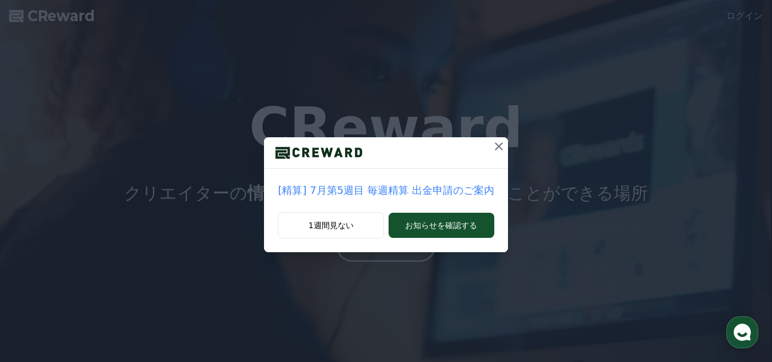
click at [413, 194] on p "[精算] 7月第5週目 毎週精算 出金申請のご案内" at bounding box center [386, 190] width 216 height 16
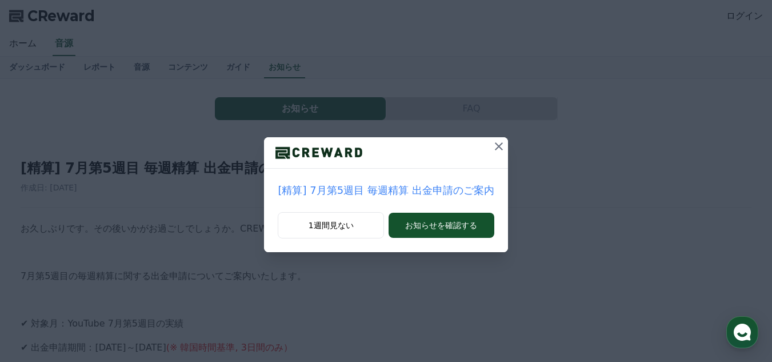
click at [493, 150] on icon at bounding box center [499, 146] width 14 height 14
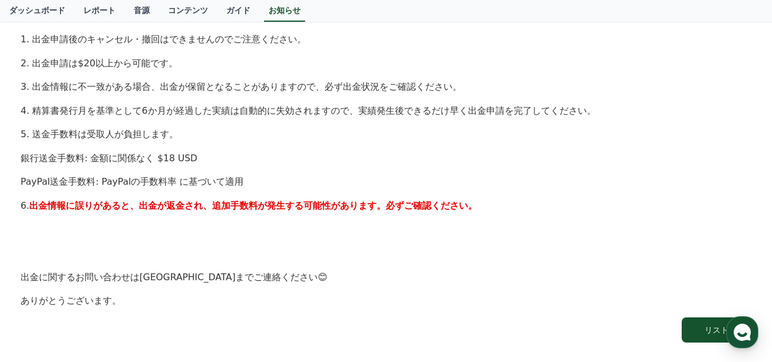
scroll to position [571, 0]
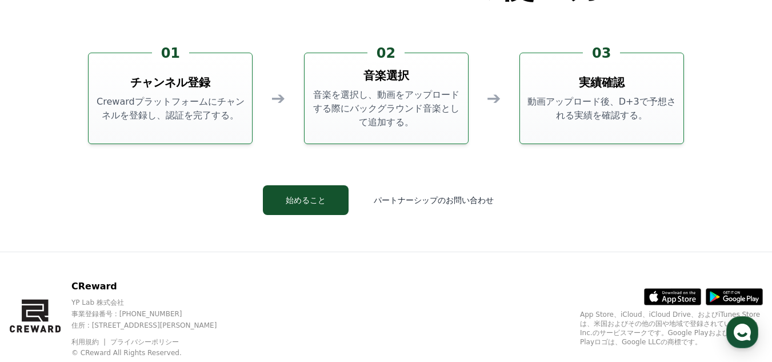
scroll to position [3037, 0]
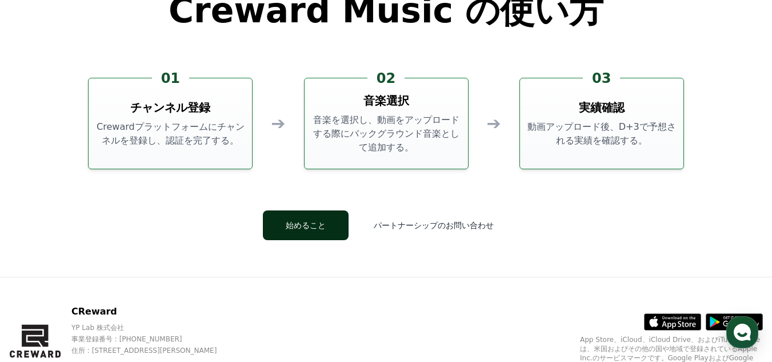
click at [318, 231] on button "始めること" at bounding box center [306, 225] width 86 height 30
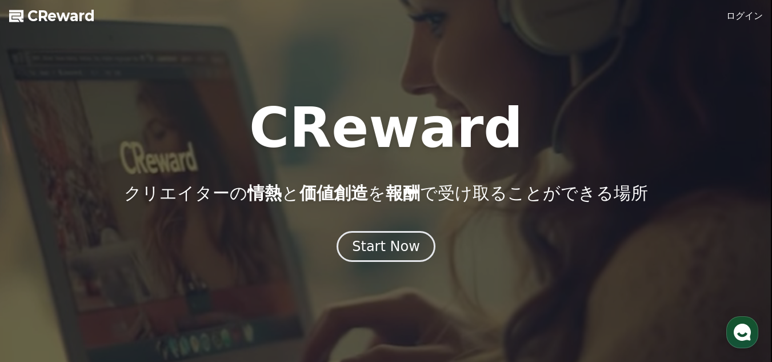
click at [41, 13] on span "CReward" at bounding box center [60, 16] width 67 height 18
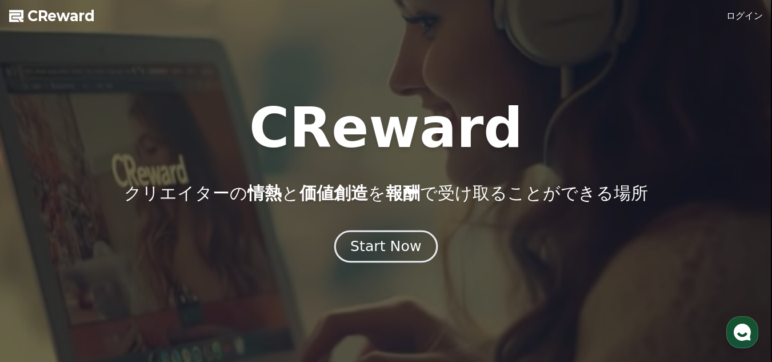
click at [377, 259] on button "Start Now" at bounding box center [385, 246] width 103 height 33
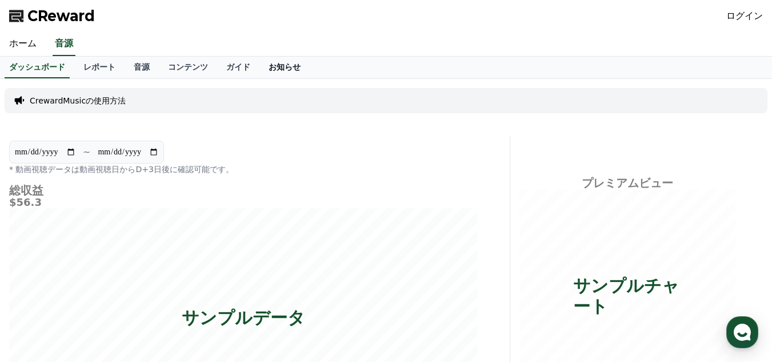
click at [259, 65] on link "お知らせ" at bounding box center [284, 68] width 50 height 22
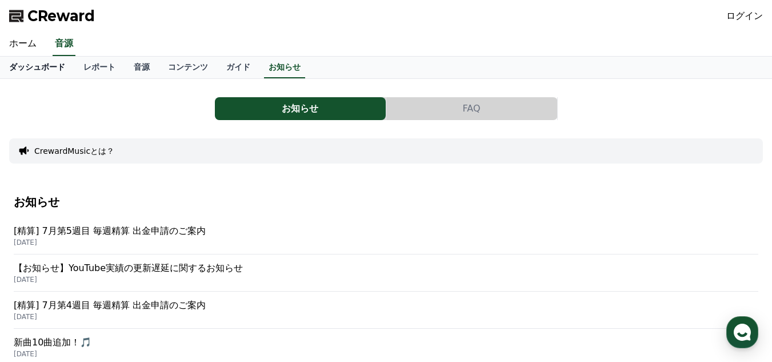
click at [28, 75] on link "ダッシュボード" at bounding box center [37, 68] width 74 height 22
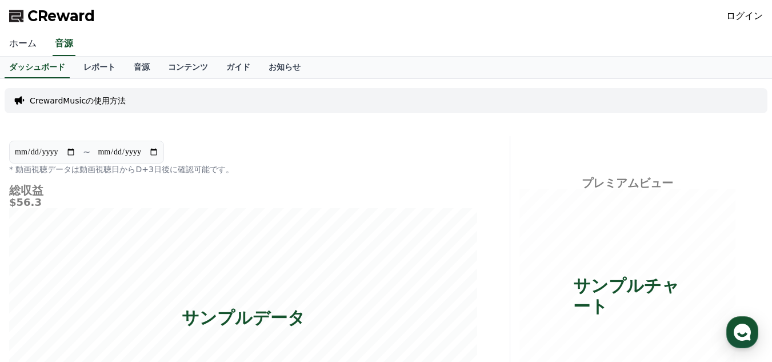
click at [30, 42] on link "ホーム" at bounding box center [23, 44] width 46 height 24
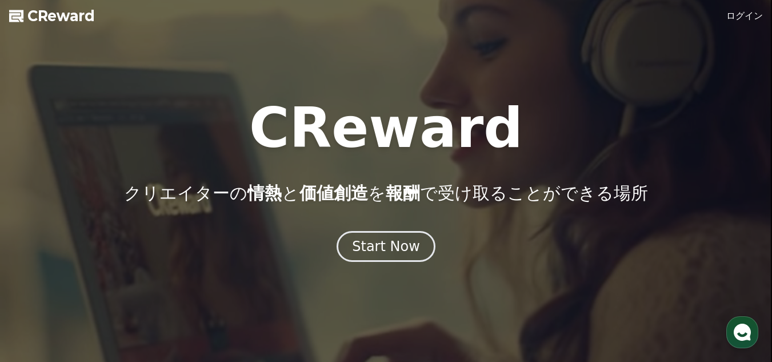
click at [50, 15] on span "CReward" at bounding box center [60, 16] width 67 height 18
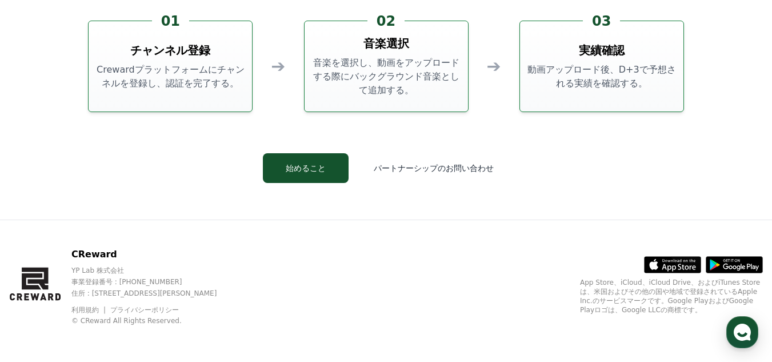
scroll to position [2866, 0]
